Goal: Task Accomplishment & Management: Use online tool/utility

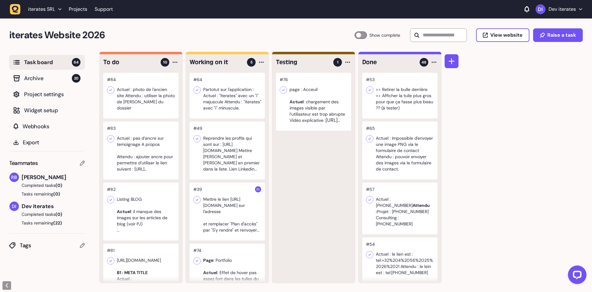
click at [140, 98] on div at bounding box center [140, 96] width 75 height 46
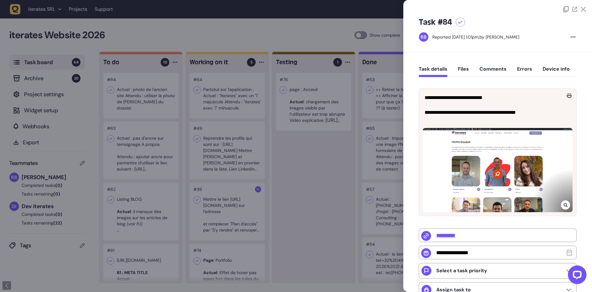
click at [460, 66] on button "Files" at bounding box center [463, 71] width 11 height 11
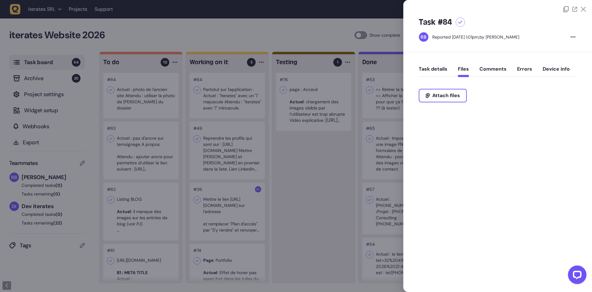
click at [430, 69] on button "Task details" at bounding box center [433, 71] width 29 height 11
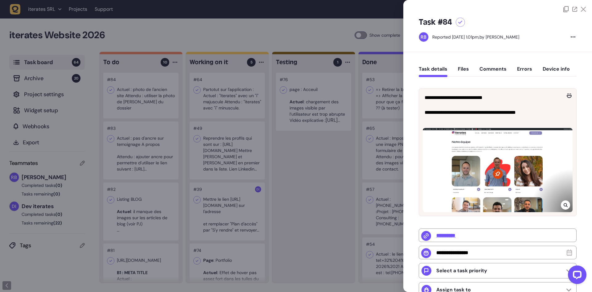
click at [287, 171] on div at bounding box center [296, 146] width 592 height 292
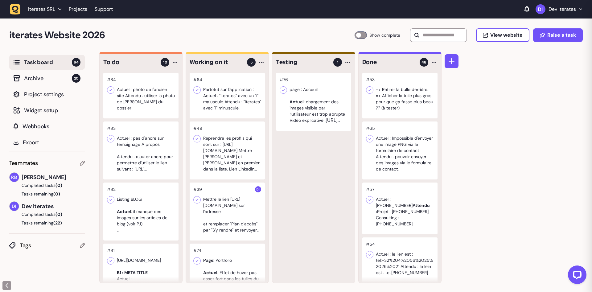
click at [153, 166] on div at bounding box center [140, 150] width 75 height 58
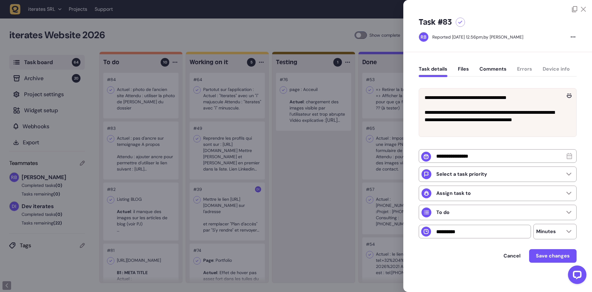
click at [166, 198] on div at bounding box center [296, 146] width 592 height 292
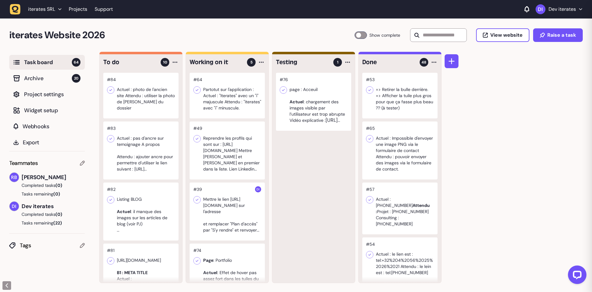
click at [142, 219] on div at bounding box center [140, 212] width 75 height 58
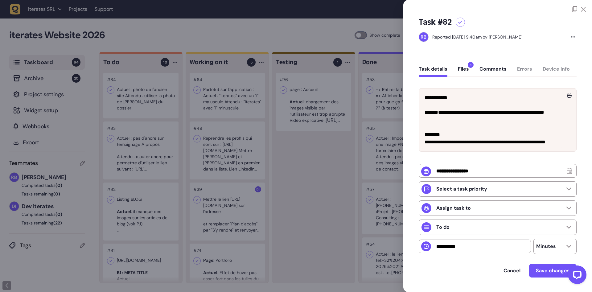
click at [467, 63] on div "Task details Files 1 Comments Errors Device info" at bounding box center [498, 70] width 158 height 18
click at [467, 67] on button "Files 1" at bounding box center [463, 71] width 11 height 11
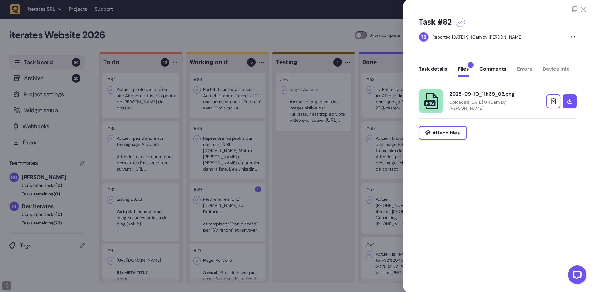
click at [474, 96] on div "2025-09-10_11h39_06.png" at bounding box center [490, 94] width 80 height 6
click at [320, 199] on div at bounding box center [296, 146] width 592 height 292
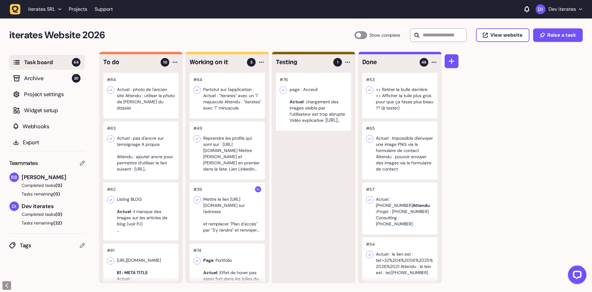
scroll to position [0, 0]
click at [149, 208] on div at bounding box center [140, 211] width 75 height 58
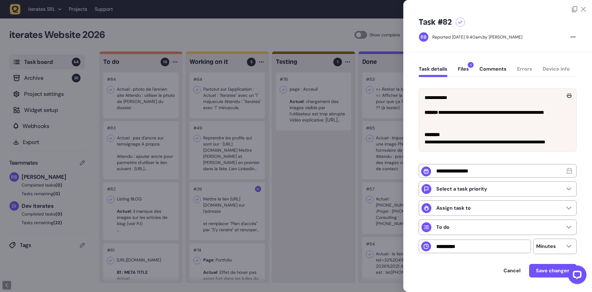
click at [304, 208] on div at bounding box center [296, 146] width 592 height 292
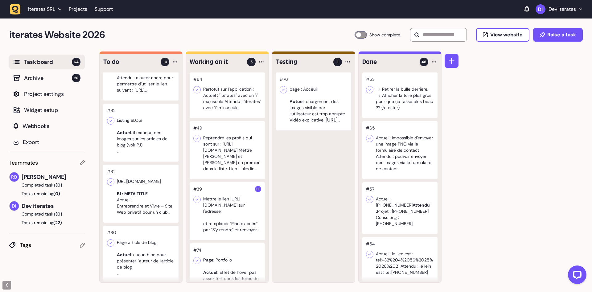
scroll to position [117, 0]
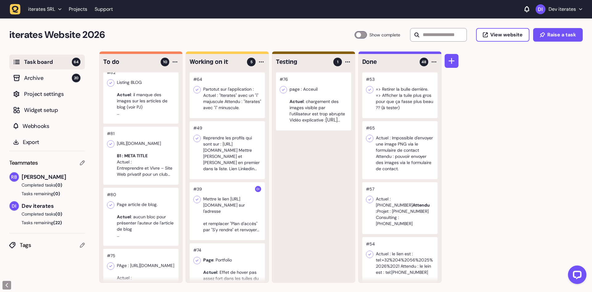
click at [148, 162] on div at bounding box center [140, 156] width 75 height 58
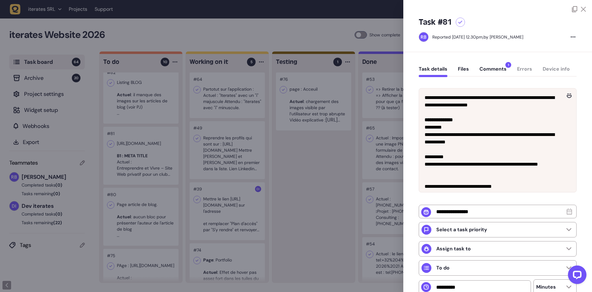
click at [271, 163] on div at bounding box center [296, 146] width 592 height 292
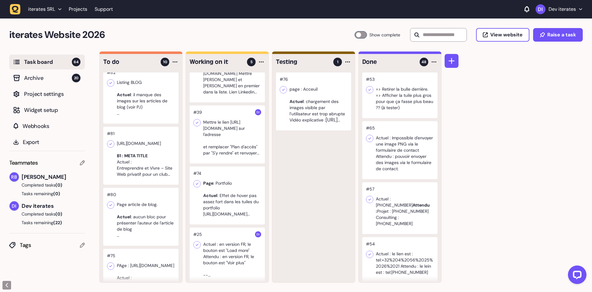
scroll to position [78, 0]
click at [147, 209] on div at bounding box center [140, 217] width 75 height 58
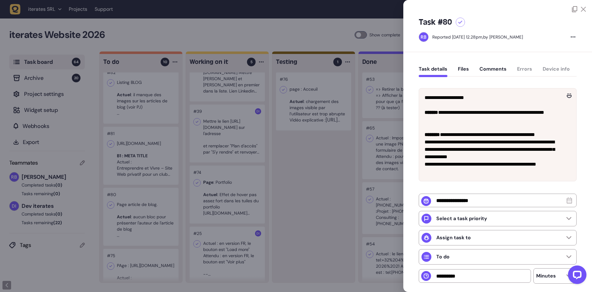
click at [294, 187] on div at bounding box center [296, 146] width 592 height 292
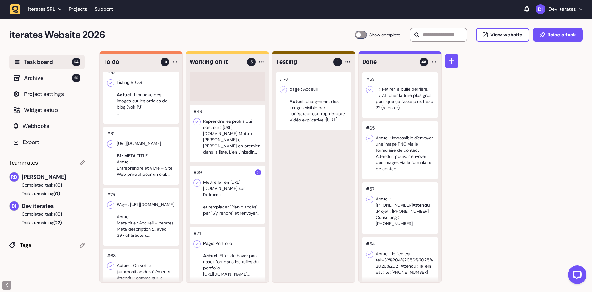
scroll to position [78, 0]
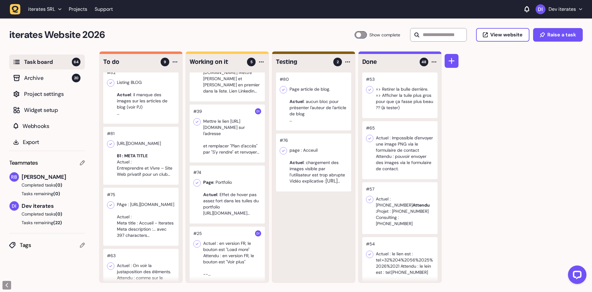
click at [314, 158] on div at bounding box center [313, 163] width 75 height 58
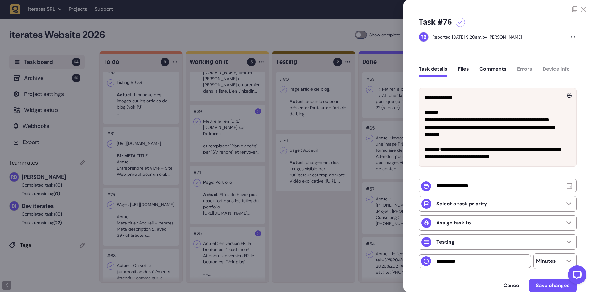
click at [311, 205] on div at bounding box center [296, 146] width 592 height 292
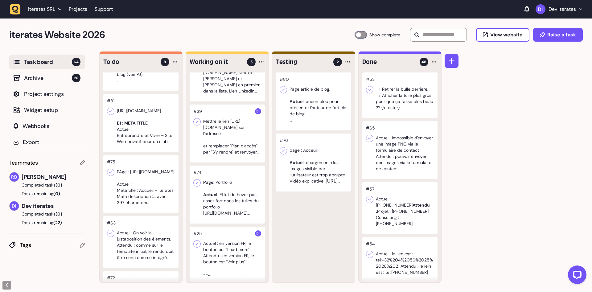
scroll to position [194, 0]
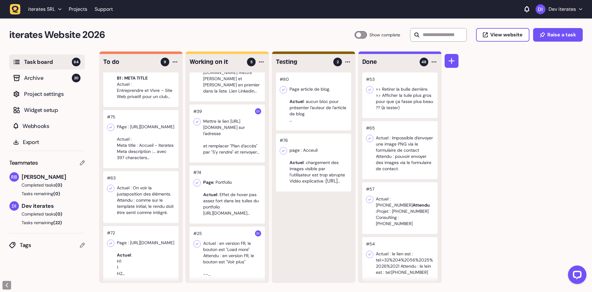
click at [157, 160] on div at bounding box center [140, 139] width 75 height 58
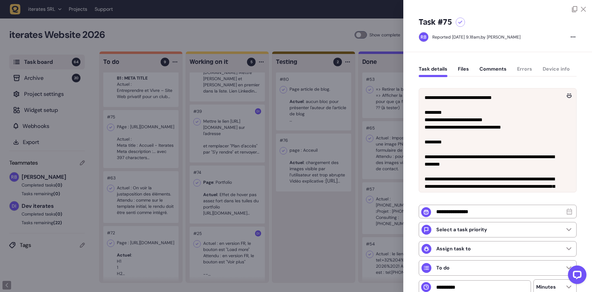
click at [167, 198] on div at bounding box center [296, 146] width 592 height 292
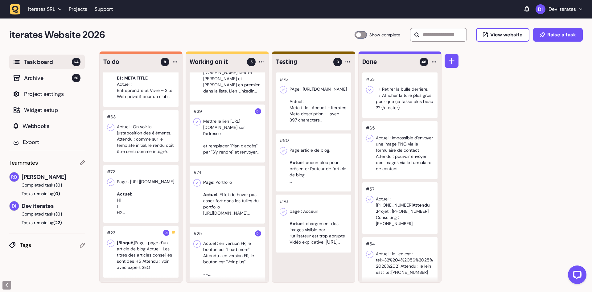
click at [156, 139] on div at bounding box center [140, 136] width 75 height 52
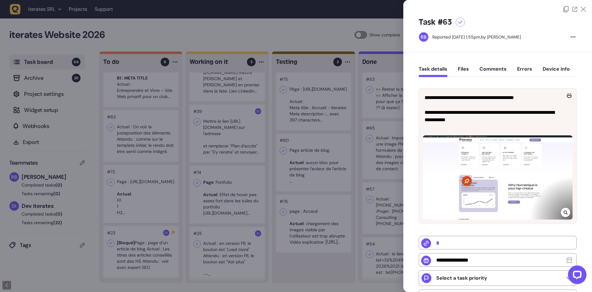
click at [156, 139] on div at bounding box center [296, 146] width 592 height 292
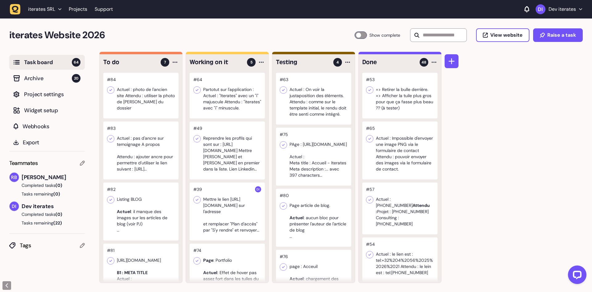
scroll to position [84, 0]
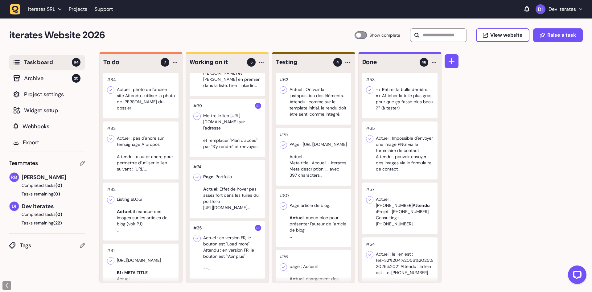
click at [216, 134] on div at bounding box center [227, 128] width 75 height 58
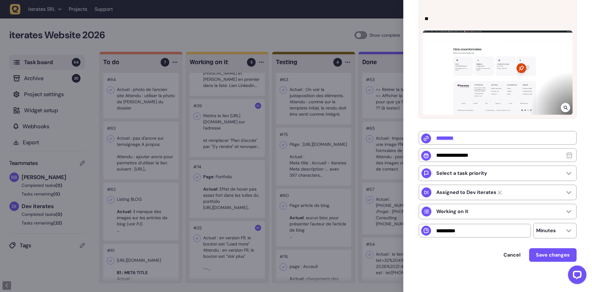
scroll to position [171, 0]
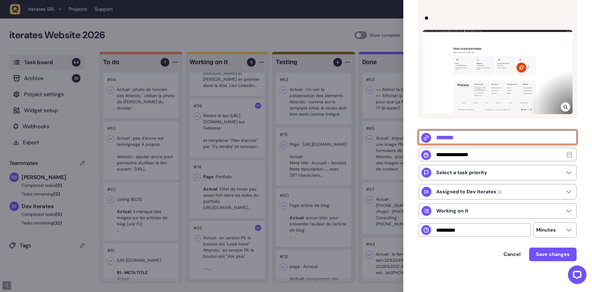
click at [447, 137] on input "*********" at bounding box center [498, 137] width 158 height 14
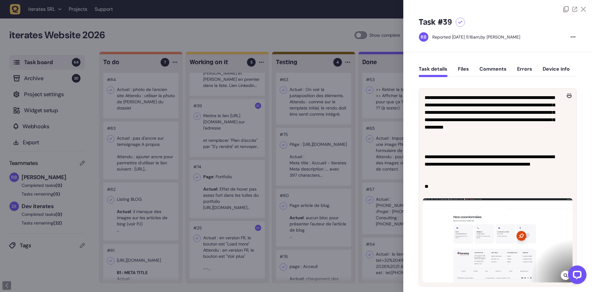
click at [303, 147] on div at bounding box center [296, 146] width 592 height 292
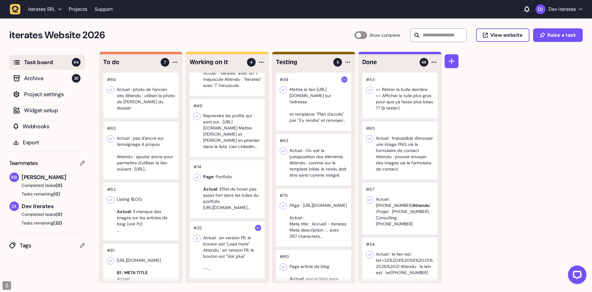
scroll to position [0, 0]
click at [241, 179] on div at bounding box center [227, 189] width 75 height 58
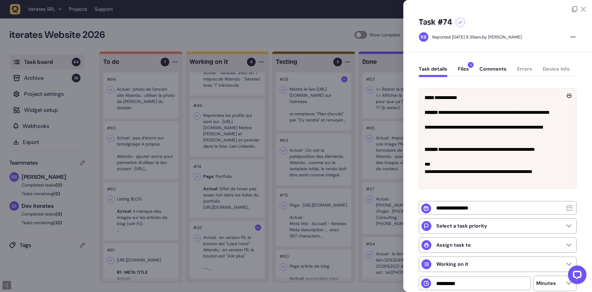
click at [247, 196] on div at bounding box center [296, 146] width 592 height 292
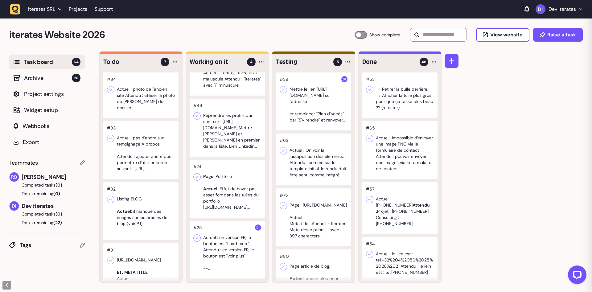
click at [225, 249] on div at bounding box center [227, 250] width 75 height 58
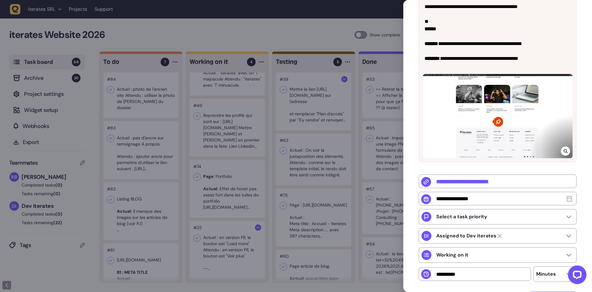
scroll to position [117, 0]
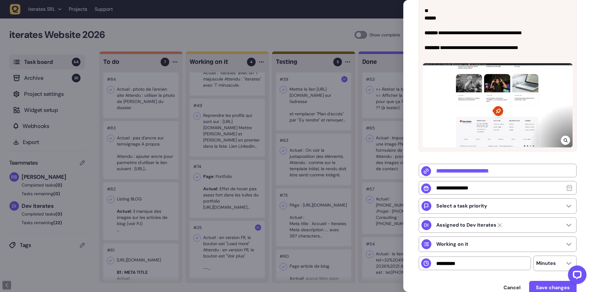
click at [229, 233] on div at bounding box center [296, 146] width 592 height 292
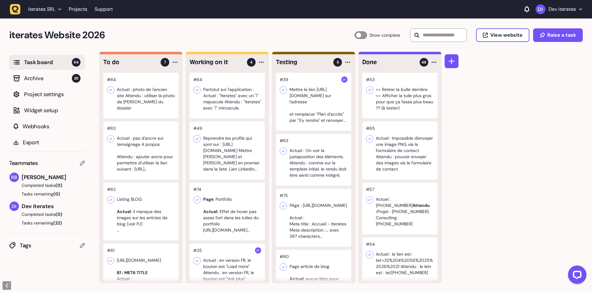
drag, startPoint x: 0, startPoint y: 120, endPoint x: 187, endPoint y: 158, distance: 191.3
click at [94, 158] on div "Task board 64 Archive 20 Project settings Widget setup Webhooks Export Teammate…" at bounding box center [47, 172] width 94 height 241
drag, startPoint x: 496, startPoint y: 168, endPoint x: 560, endPoint y: 204, distance: 73.8
click at [501, 174] on div "To do 7 #84 Actuel : photo de l'ancien site Attendu : utiliser la photo de Joac…" at bounding box center [345, 172] width 493 height 241
click at [150, 109] on div at bounding box center [140, 96] width 75 height 46
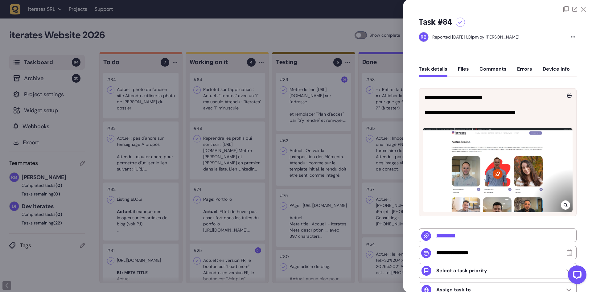
click at [247, 154] on div at bounding box center [296, 146] width 592 height 292
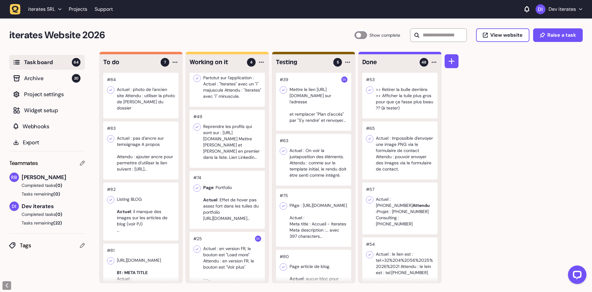
scroll to position [23, 0]
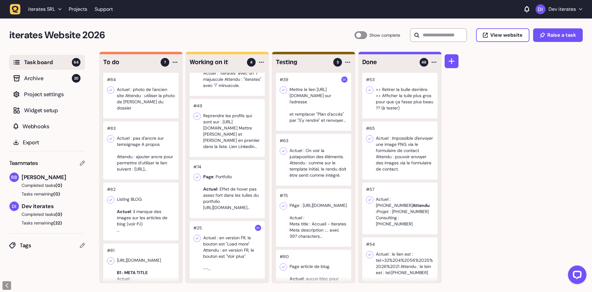
click at [235, 144] on div at bounding box center [227, 128] width 75 height 58
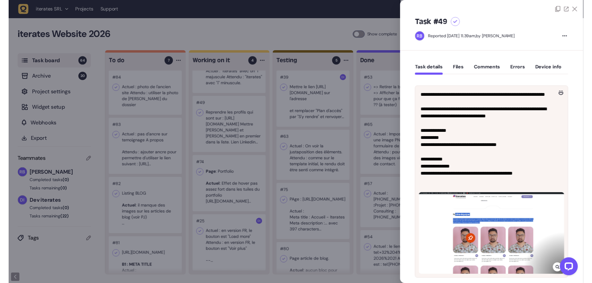
scroll to position [78, 0]
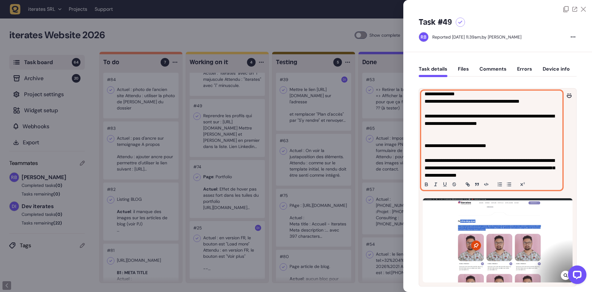
click at [450, 160] on p "**********" at bounding box center [492, 172] width 134 height 30
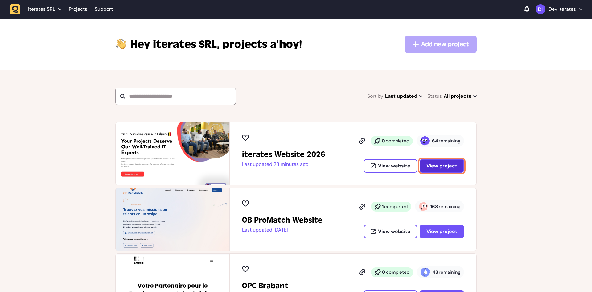
click at [444, 170] on button "View project" at bounding box center [442, 166] width 44 height 14
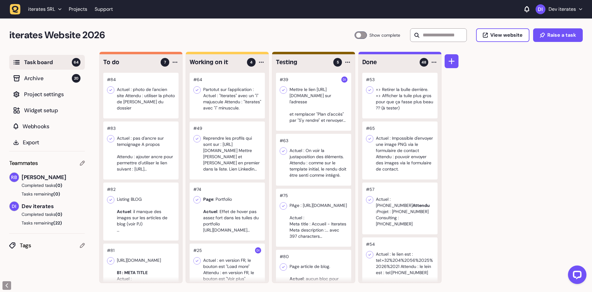
click at [134, 158] on div at bounding box center [140, 150] width 75 height 58
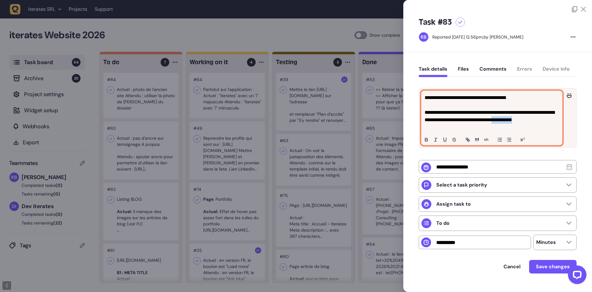
drag, startPoint x: 446, startPoint y: 127, endPoint x: 521, endPoint y: 126, distance: 75.9
click at [521, 126] on p "**********" at bounding box center [492, 120] width 134 height 22
copy p "**********"
click at [469, 123] on p "**********" at bounding box center [492, 120] width 134 height 22
drag, startPoint x: 476, startPoint y: 128, endPoint x: 444, endPoint y: 122, distance: 32.4
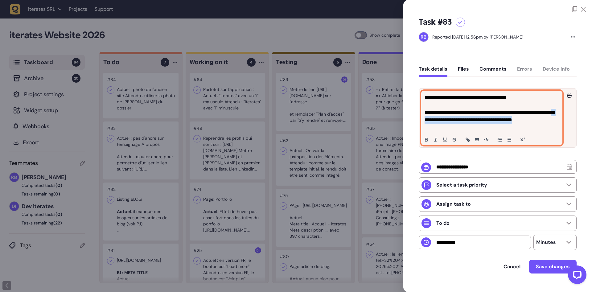
click at [444, 122] on p "**********" at bounding box center [492, 120] width 134 height 22
copy p "**********"
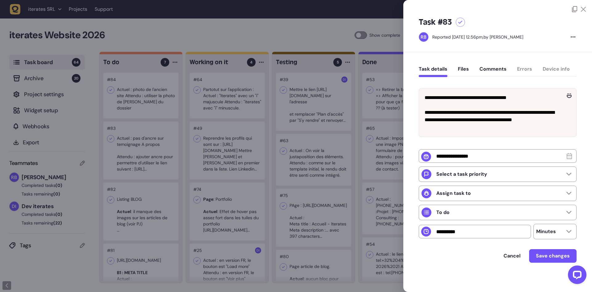
click at [270, 43] on div at bounding box center [296, 146] width 592 height 292
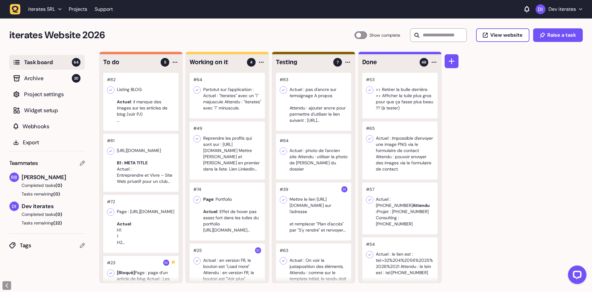
click at [136, 111] on div at bounding box center [140, 102] width 75 height 58
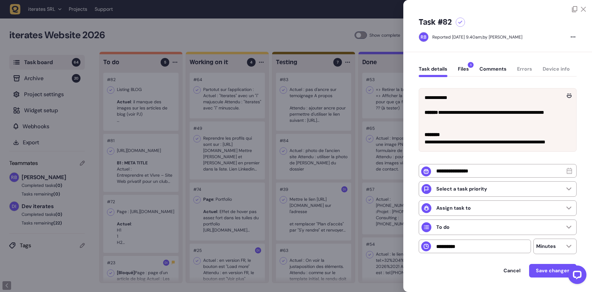
click at [150, 111] on div at bounding box center [296, 146] width 592 height 292
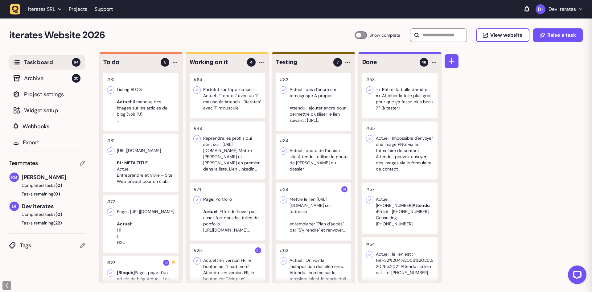
click at [151, 151] on div at bounding box center [140, 163] width 75 height 58
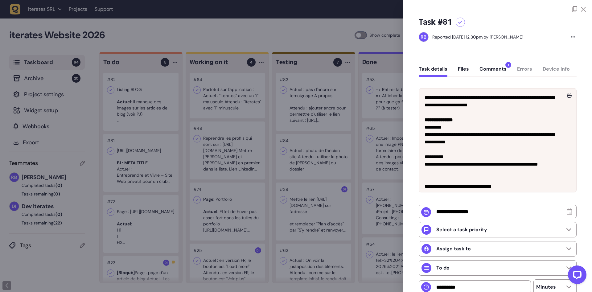
click at [151, 151] on div at bounding box center [296, 146] width 592 height 292
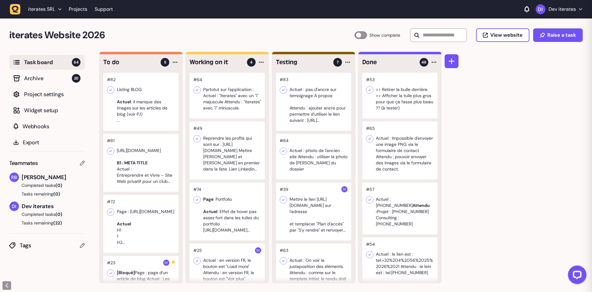
click at [151, 151] on div at bounding box center [140, 163] width 75 height 58
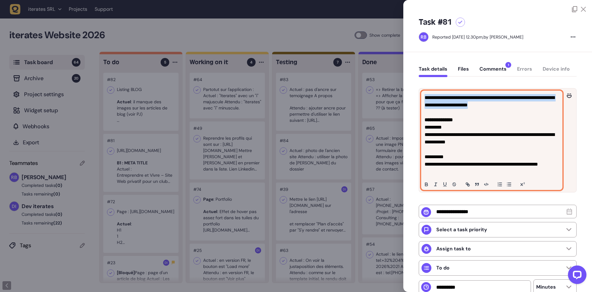
drag, startPoint x: 521, startPoint y: 105, endPoint x: 389, endPoint y: 90, distance: 132.9
click at [422, 91] on div "**********" at bounding box center [492, 140] width 141 height 99
copy p "**********"
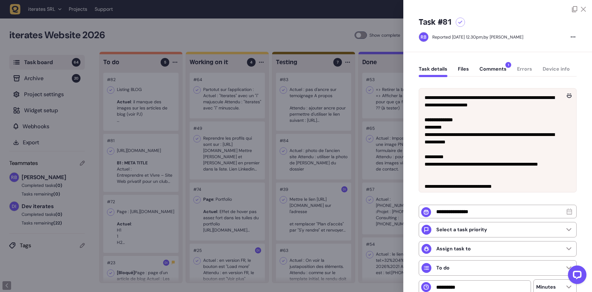
click at [146, 153] on div at bounding box center [296, 146] width 592 height 292
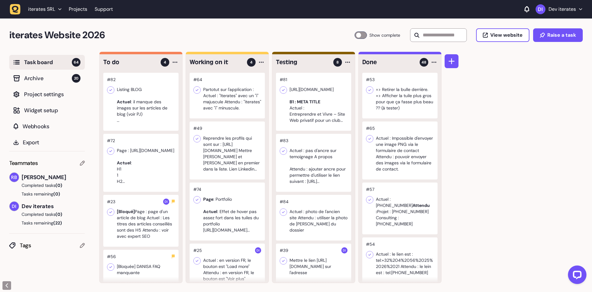
click at [150, 167] on div at bounding box center [140, 163] width 75 height 58
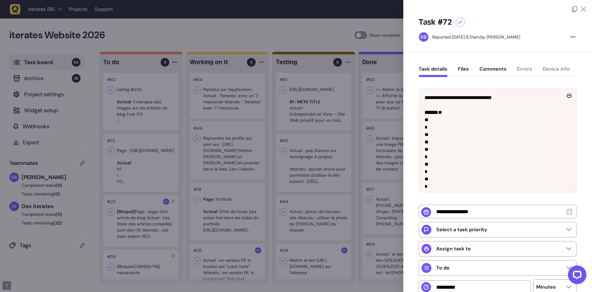
scroll to position [41, 0]
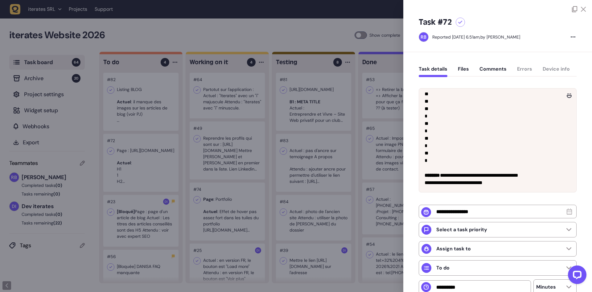
click at [126, 191] on div at bounding box center [296, 146] width 592 height 292
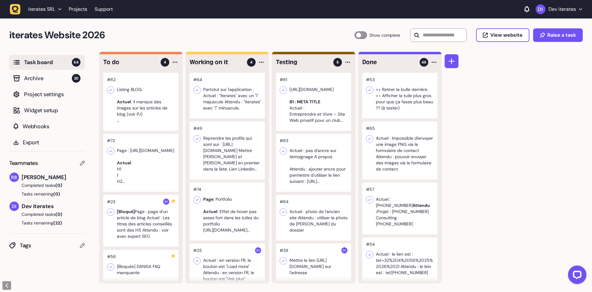
click at [229, 90] on div at bounding box center [227, 96] width 75 height 46
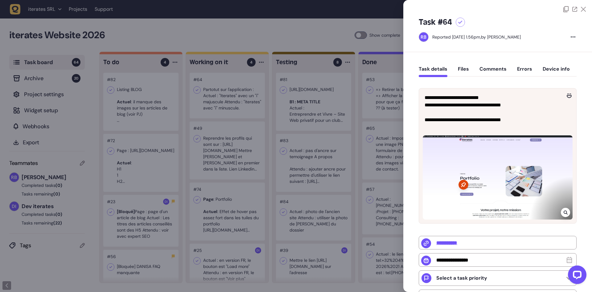
click at [224, 163] on div at bounding box center [296, 146] width 592 height 292
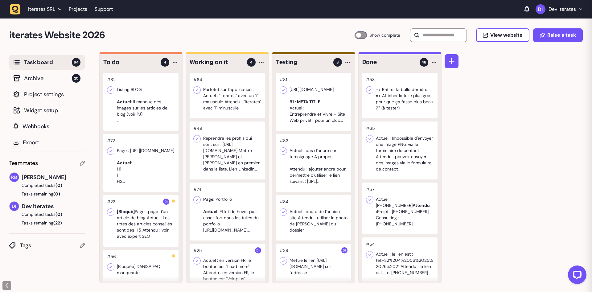
click at [236, 159] on div at bounding box center [227, 150] width 75 height 58
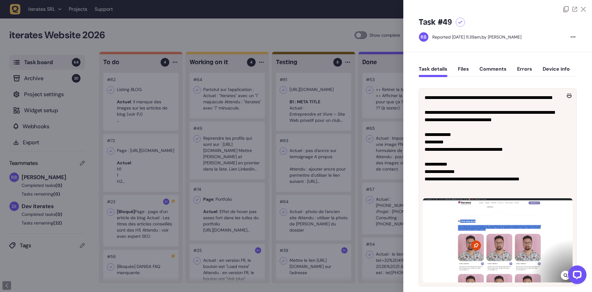
click at [238, 159] on div at bounding box center [296, 146] width 592 height 292
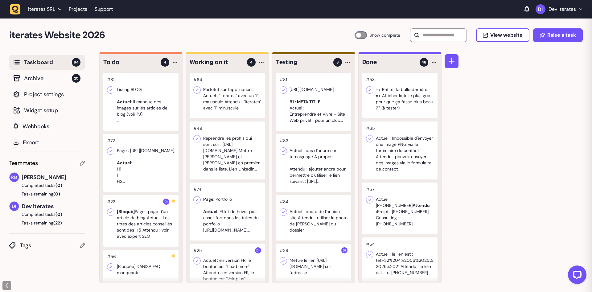
click at [237, 222] on div at bounding box center [227, 212] width 75 height 58
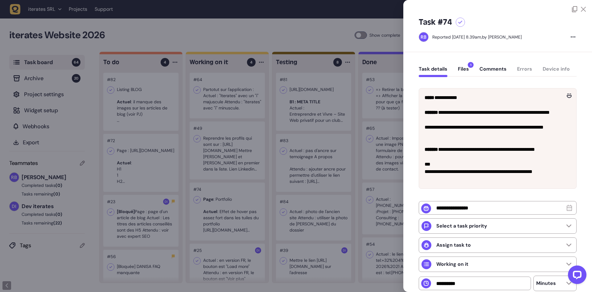
click at [234, 208] on div at bounding box center [296, 146] width 592 height 292
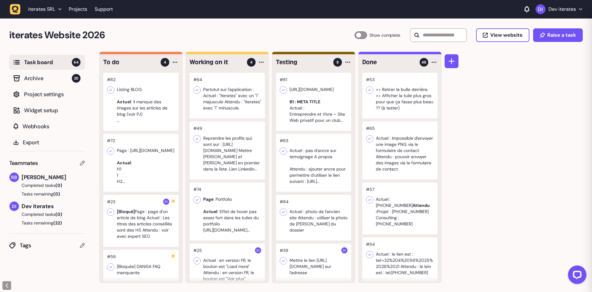
scroll to position [23, 0]
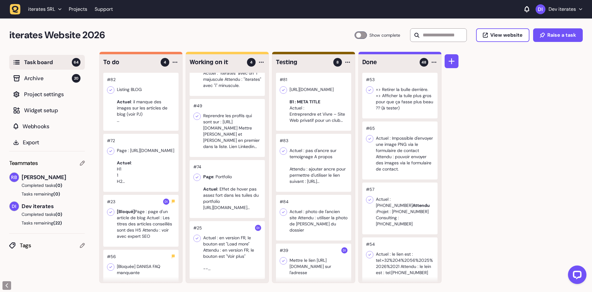
click at [233, 244] on div at bounding box center [227, 250] width 75 height 58
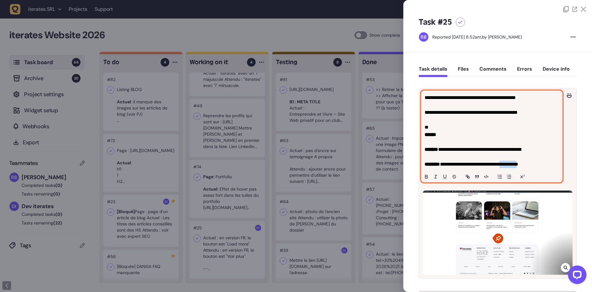
drag, startPoint x: 514, startPoint y: 163, endPoint x: 532, endPoint y: 164, distance: 17.9
click at [532, 164] on p "**********" at bounding box center [492, 164] width 134 height 7
copy p "*********"
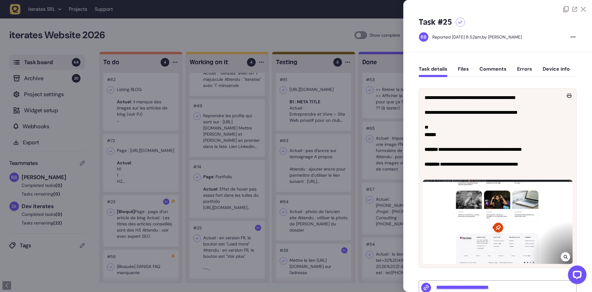
click at [241, 143] on div at bounding box center [296, 146] width 592 height 292
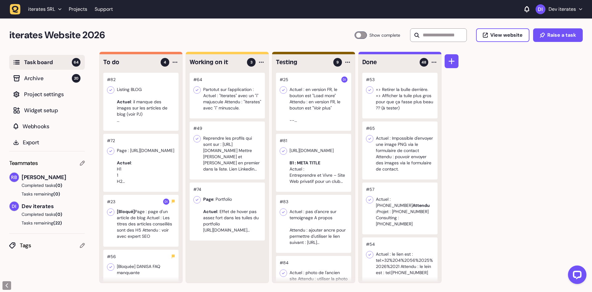
click at [238, 202] on div at bounding box center [227, 212] width 75 height 58
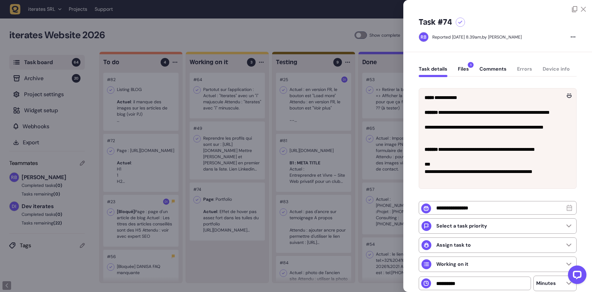
click at [240, 202] on div at bounding box center [296, 146] width 592 height 292
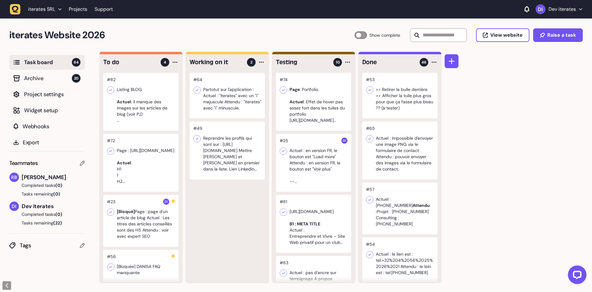
click at [233, 171] on div at bounding box center [227, 150] width 75 height 58
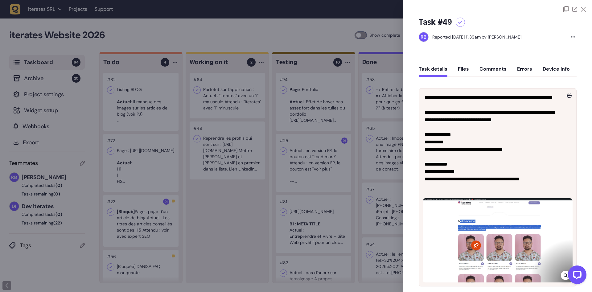
click at [235, 159] on div at bounding box center [296, 146] width 592 height 292
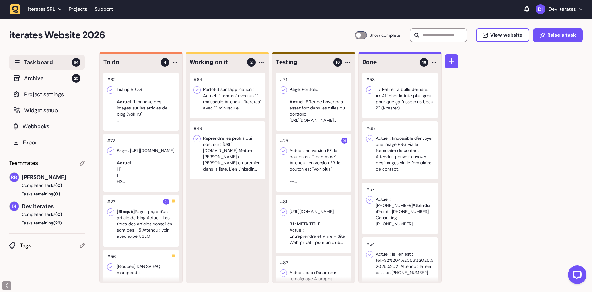
click at [211, 96] on div at bounding box center [227, 96] width 75 height 46
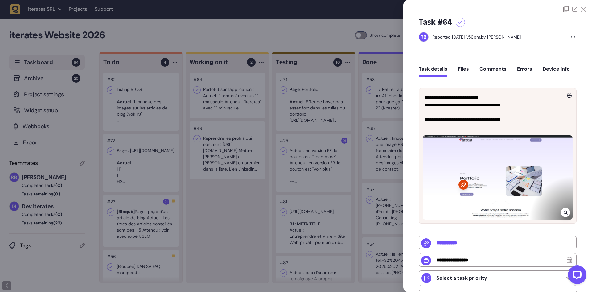
click at [211, 96] on div at bounding box center [296, 146] width 592 height 292
